Goal: Information Seeking & Learning: Learn about a topic

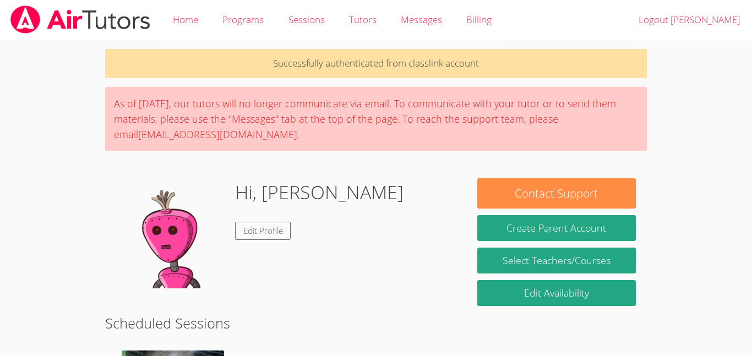
click at [442, 75] on p "Successfully authenticated from classlink account" at bounding box center [375, 63] width 541 height 29
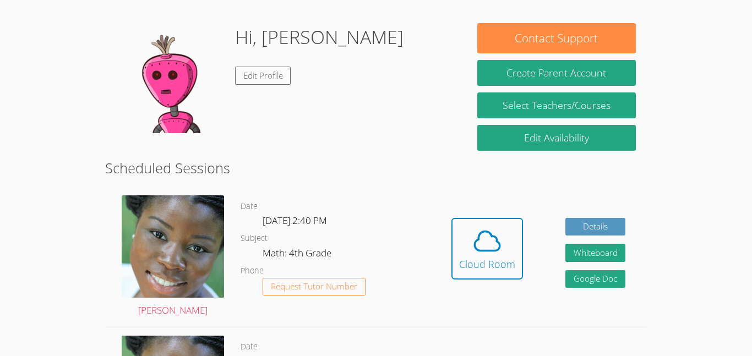
scroll to position [157, 0]
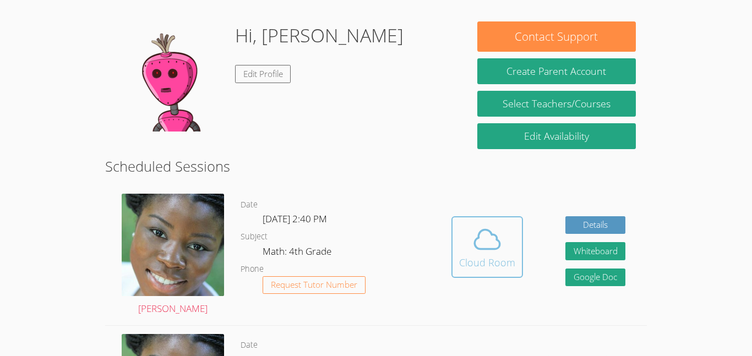
click at [475, 249] on icon at bounding box center [487, 239] width 31 height 31
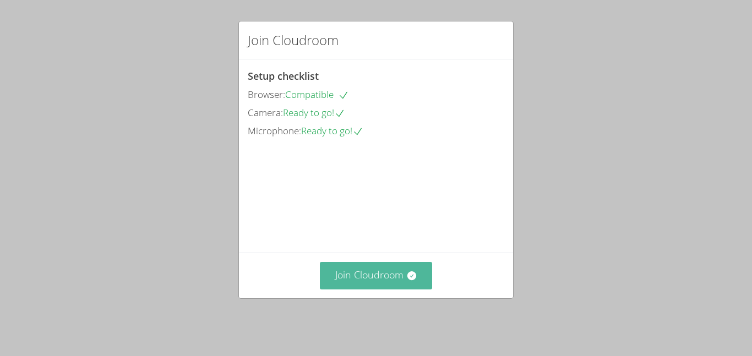
click at [379, 279] on button "Join Cloudroom" at bounding box center [376, 275] width 113 height 27
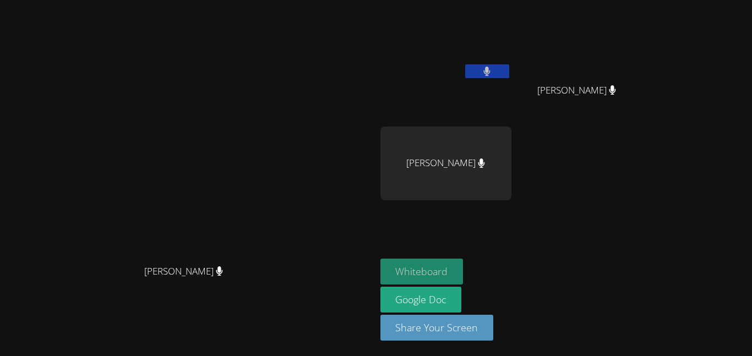
click at [463, 268] on button "Whiteboard" at bounding box center [421, 272] width 83 height 26
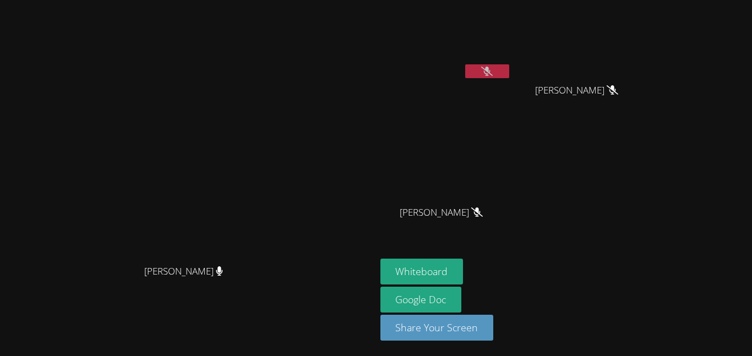
click at [509, 69] on button at bounding box center [487, 71] width 44 height 14
click at [509, 73] on button at bounding box center [487, 71] width 44 height 14
click at [509, 68] on button at bounding box center [487, 71] width 44 height 14
click at [492, 67] on icon at bounding box center [487, 71] width 12 height 9
click at [509, 69] on button at bounding box center [487, 71] width 44 height 14
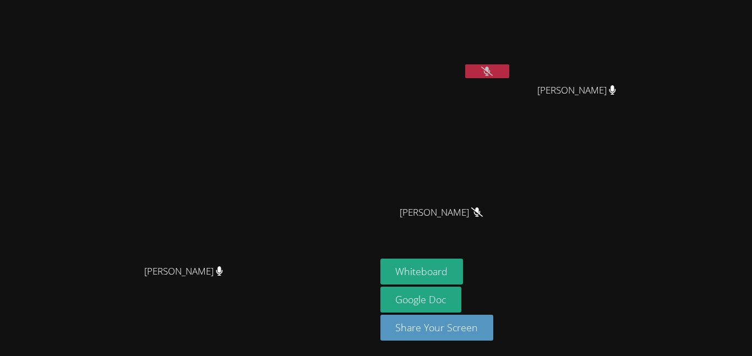
click at [509, 69] on button at bounding box center [487, 71] width 44 height 14
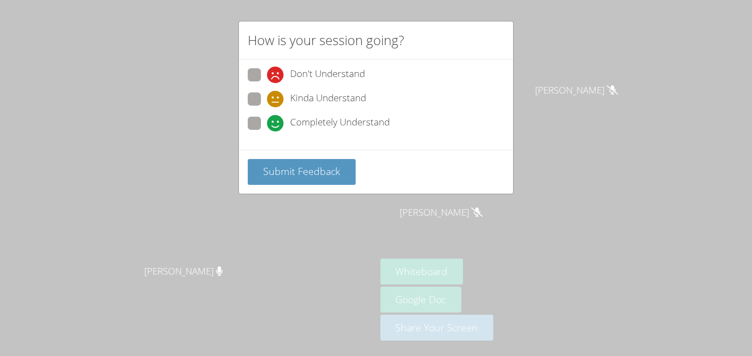
click at [295, 115] on span "Completely Understand" at bounding box center [340, 123] width 100 height 17
click at [276, 117] on input "Completely Understand" at bounding box center [271, 121] width 9 height 9
radio input "true"
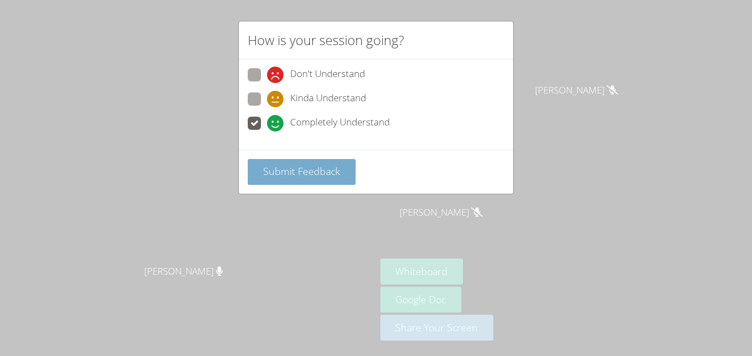
click at [304, 169] on span "Submit Feedback" at bounding box center [301, 171] width 77 height 13
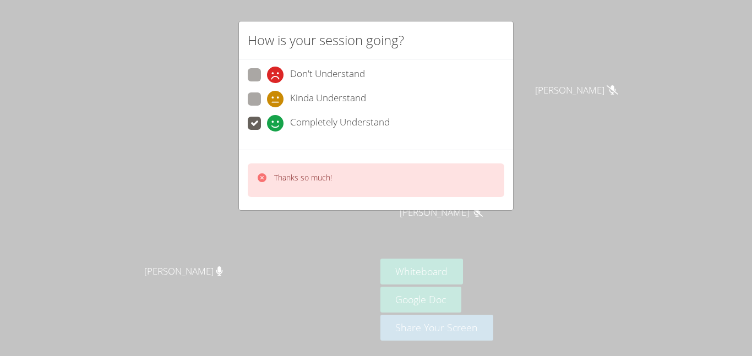
click at [317, 172] on p "Thanks so much!" at bounding box center [303, 177] width 58 height 11
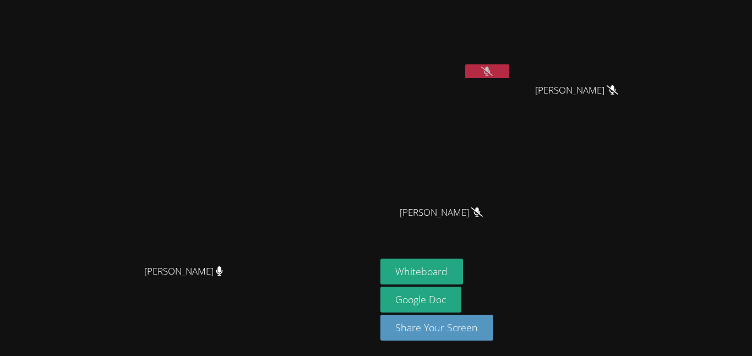
click at [511, 58] on video at bounding box center [445, 41] width 131 height 74
click at [511, 62] on video at bounding box center [445, 41] width 131 height 74
click at [492, 75] on icon at bounding box center [487, 71] width 12 height 9
click at [509, 70] on button at bounding box center [487, 71] width 44 height 14
